Goal: Find specific page/section

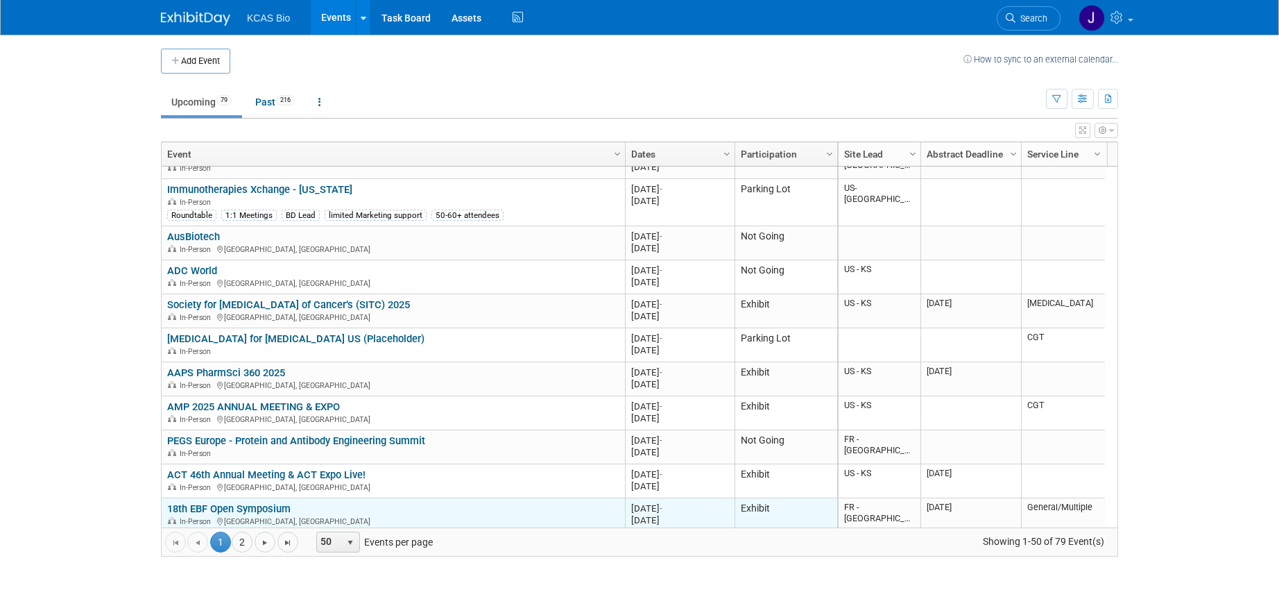
click at [247, 500] on td "18th EBF Open Symposium 18th EBF Open Symposium In-Person [GEOGRAPHIC_DATA], [G…" at bounding box center [393, 521] width 463 height 47
click at [249, 504] on link "18th EBF Open Symposium" at bounding box center [228, 508] width 123 height 12
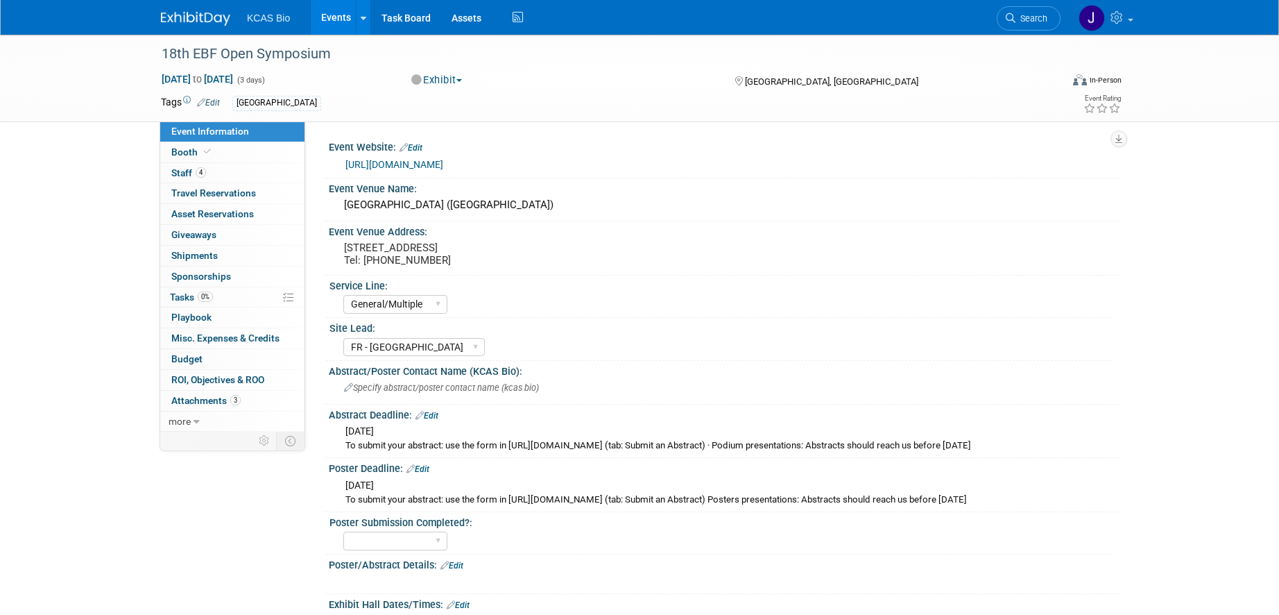
select select "General/Multiple"
select select "FR - [GEOGRAPHIC_DATA]"
click at [406, 163] on link "[URL][DOMAIN_NAME]" at bounding box center [394, 164] width 98 height 11
